Goal: Complete application form: Complete application form

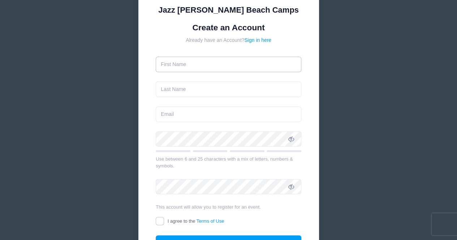
click at [206, 64] on input "text" at bounding box center [229, 65] width 146 height 16
type input "[PERSON_NAME]"
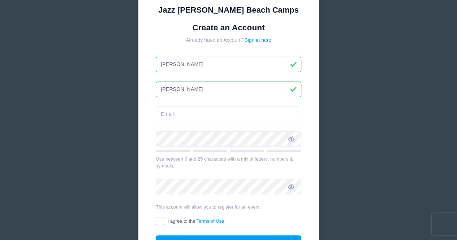
type input "[PERSON_NAME]"
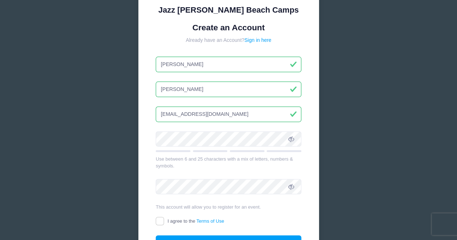
type input "[EMAIL_ADDRESS][DOMAIN_NAME]"
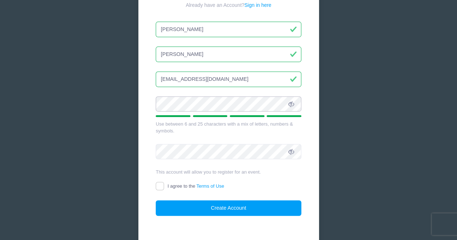
scroll to position [105, 0]
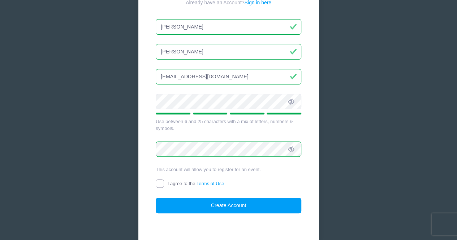
click at [157, 185] on input "I agree to the Terms of Use" at bounding box center [160, 184] width 8 height 8
checkbox input "true"
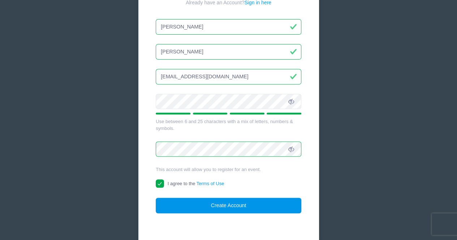
click at [213, 208] on button "Create Account" at bounding box center [229, 206] width 146 height 16
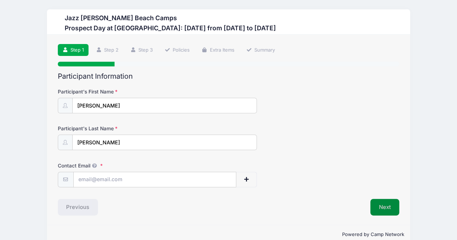
click at [383, 206] on button "Next" at bounding box center [385, 207] width 29 height 17
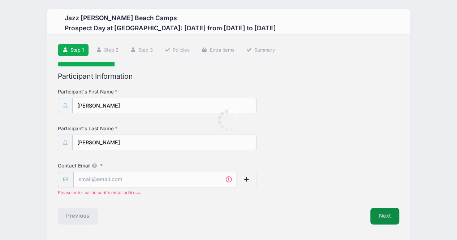
scroll to position [21, 0]
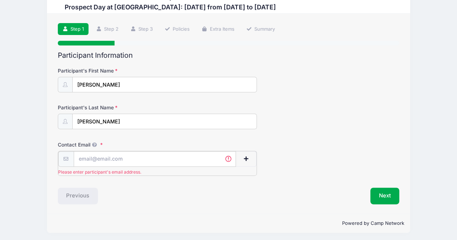
click at [115, 161] on input "Contact Email" at bounding box center [155, 159] width 163 height 16
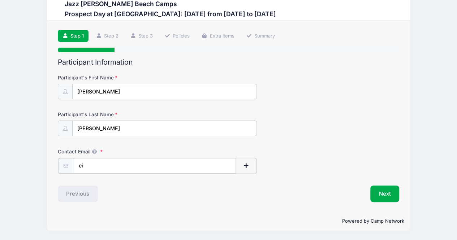
scroll to position [13, 0]
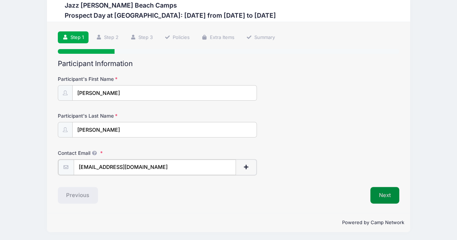
type input "[EMAIL_ADDRESS][DOMAIN_NAME]"
click at [379, 191] on button "Next" at bounding box center [385, 195] width 29 height 17
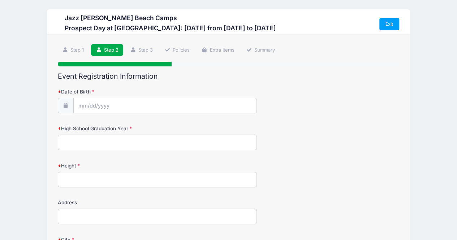
scroll to position [33, 0]
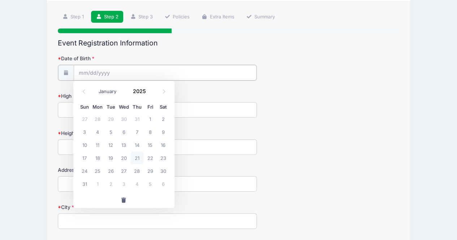
click at [84, 74] on input "Date of Birth" at bounding box center [165, 73] width 183 height 16
click at [160, 92] on span at bounding box center [164, 92] width 12 height 12
select select "8"
click at [84, 74] on input "Date of Birth" at bounding box center [165, 73] width 183 height 16
click at [149, 93] on span at bounding box center [150, 93] width 5 height 5
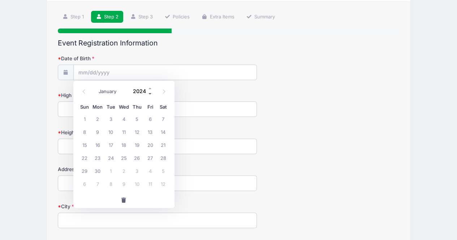
click at [149, 93] on span at bounding box center [150, 93] width 5 height 5
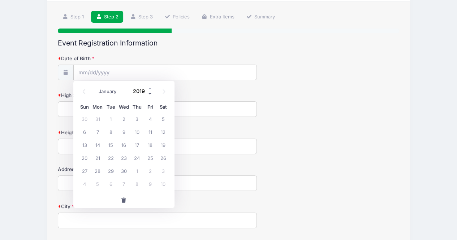
click at [149, 93] on span at bounding box center [150, 93] width 5 height 5
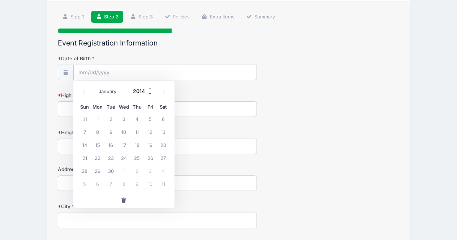
click at [149, 93] on span at bounding box center [150, 93] width 5 height 5
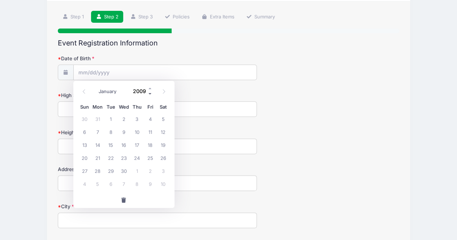
click at [149, 93] on span at bounding box center [150, 93] width 5 height 5
type input "2008"
click at [83, 93] on icon at bounding box center [84, 91] width 5 height 5
click at [163, 94] on span at bounding box center [164, 92] width 12 height 12
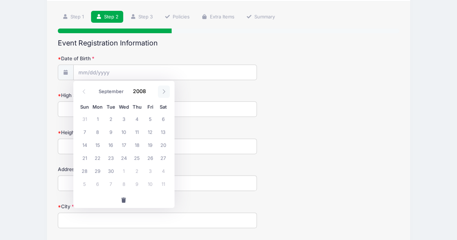
select select "9"
click at [95, 157] on span "20" at bounding box center [97, 157] width 13 height 13
type input "[DATE]"
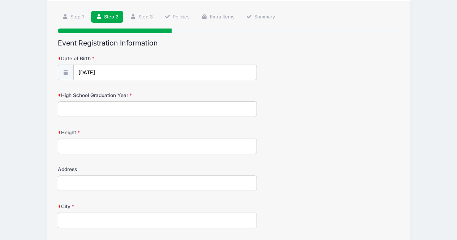
click at [95, 111] on input "High School Graduation Year" at bounding box center [158, 110] width 200 height 16
type input "2026"
click at [78, 147] on input "Height" at bounding box center [158, 147] width 200 height 16
type input "5'7"
click at [81, 182] on input "Address" at bounding box center [158, 184] width 200 height 16
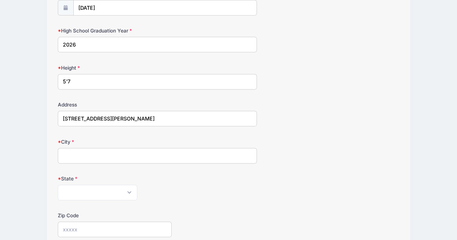
scroll to position [100, 0]
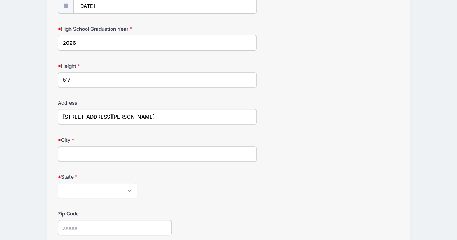
type input "[STREET_ADDRESS][PERSON_NAME]"
click at [90, 153] on input "City" at bounding box center [158, 154] width 200 height 16
type input "Clovis"
select select "CA"
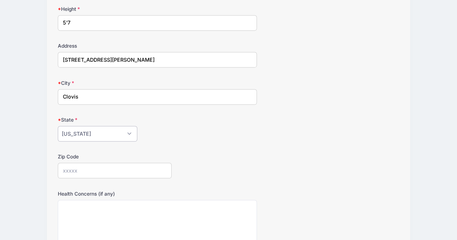
scroll to position [158, 0]
click at [102, 169] on input "Zip Code" at bounding box center [115, 170] width 114 height 16
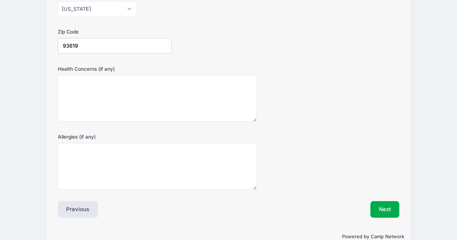
scroll to position [282, 0]
type input "93619"
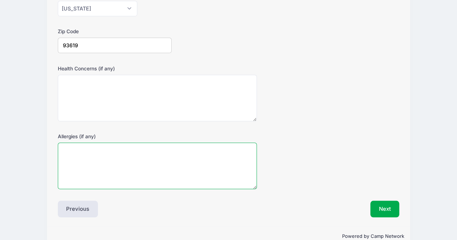
click at [89, 150] on textarea "Allergies (if any)" at bounding box center [158, 166] width 200 height 47
type textarea "N/A"
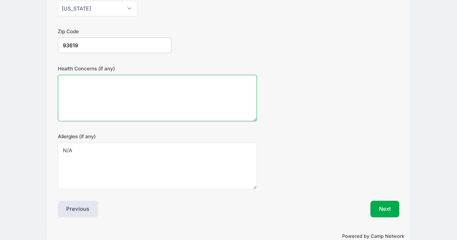
click at [74, 79] on textarea "Health Concerns (if any)" at bounding box center [158, 98] width 200 height 47
drag, startPoint x: 119, startPoint y: 82, endPoint x: 52, endPoint y: 88, distance: 67.2
type textarea "N/A"
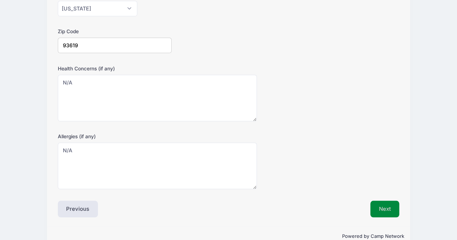
click at [389, 206] on button "Next" at bounding box center [385, 209] width 29 height 17
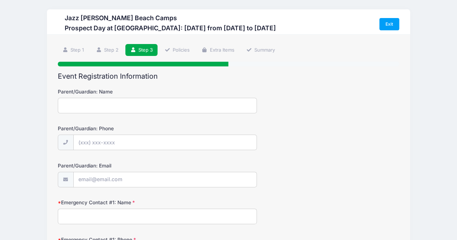
scroll to position [0, 0]
click at [129, 105] on input "Parent/Guardian: Name" at bounding box center [158, 106] width 200 height 16
type input "[PERSON_NAME]"
click at [82, 144] on input "Parent/Guardian: Phone" at bounding box center [165, 143] width 183 height 16
type input "[PHONE_NUMBER]"
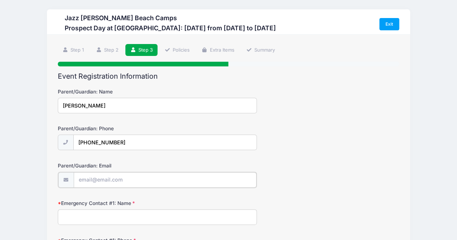
click at [120, 180] on input "Parent/Guardian: Email" at bounding box center [165, 180] width 183 height 16
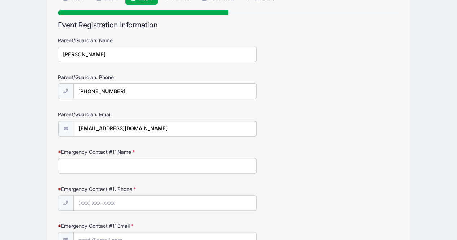
scroll to position [62, 0]
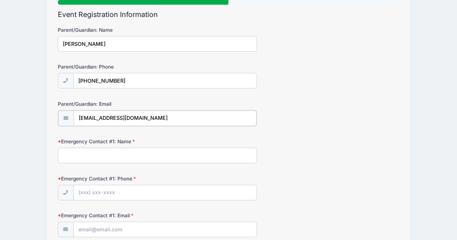
type input "[EMAIL_ADDRESS][DOMAIN_NAME]"
click at [93, 156] on input "Emergency Contact #1: Name" at bounding box center [158, 155] width 200 height 16
type input "[PERSON_NAME]"
click at [87, 191] on input "Emergency Contact #1: Phone" at bounding box center [165, 193] width 183 height 16
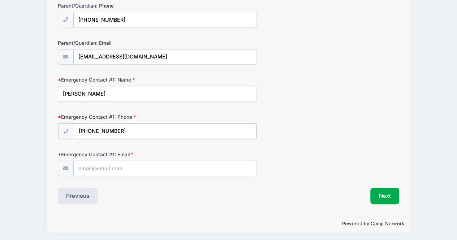
type input "[PHONE_NUMBER]"
drag, startPoint x: 112, startPoint y: 93, endPoint x: 44, endPoint y: 92, distance: 68.0
click at [44, 92] on div "Jazz [PERSON_NAME] Beach Camps Prospect Day at [GEOGRAPHIC_DATA]: [DATE] from […" at bounding box center [229, 59] width 436 height 365
type input "[PERSON_NAME]"
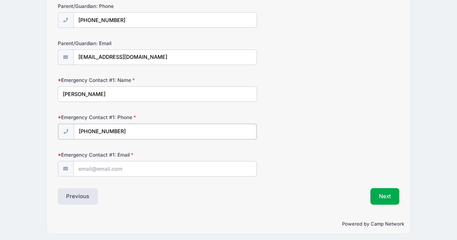
drag, startPoint x: 132, startPoint y: 133, endPoint x: 47, endPoint y: 134, distance: 85.3
click at [47, 134] on div "Step 3 /7 Step 1 Step 2 Step 3 Policies Extra Items Summary Participant Informa…" at bounding box center [228, 63] width 363 height 302
type input "(559"
